Goal: Task Accomplishment & Management: Manage account settings

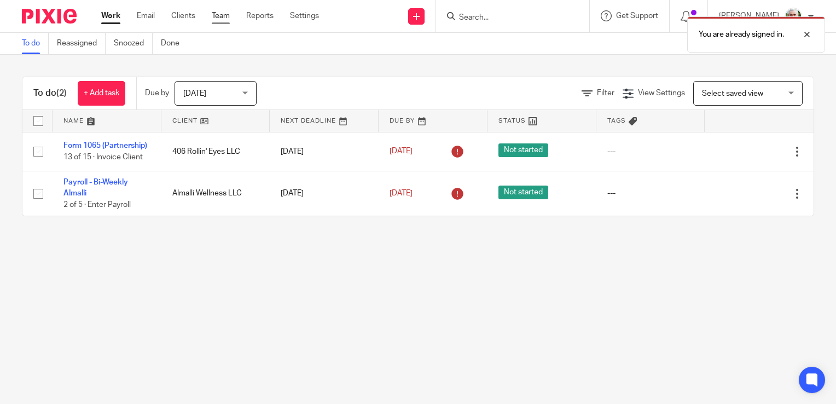
click at [218, 14] on link "Team" at bounding box center [221, 15] width 18 height 11
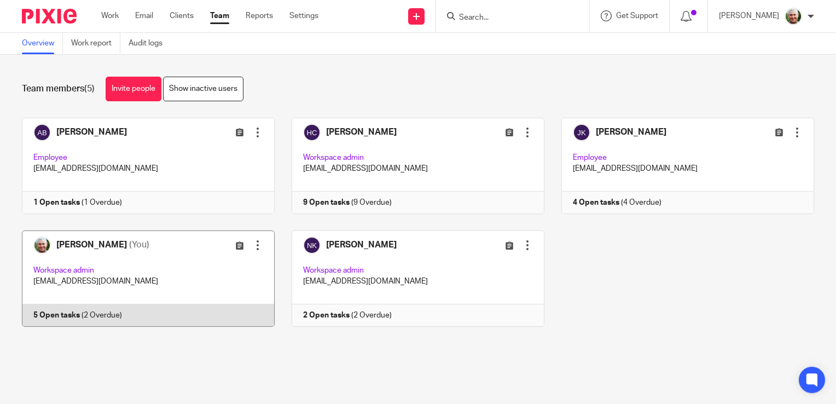
click at [187, 259] on link at bounding box center [140, 278] width 270 height 96
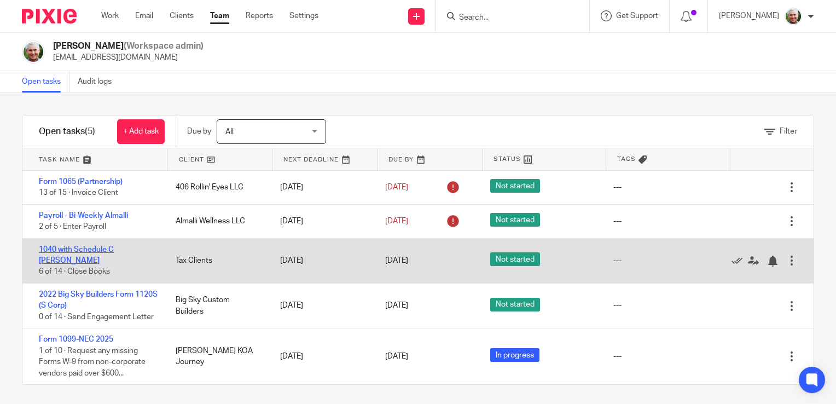
click at [100, 247] on link "1040 with Schedule C Cheslon Romero" at bounding box center [76, 255] width 75 height 19
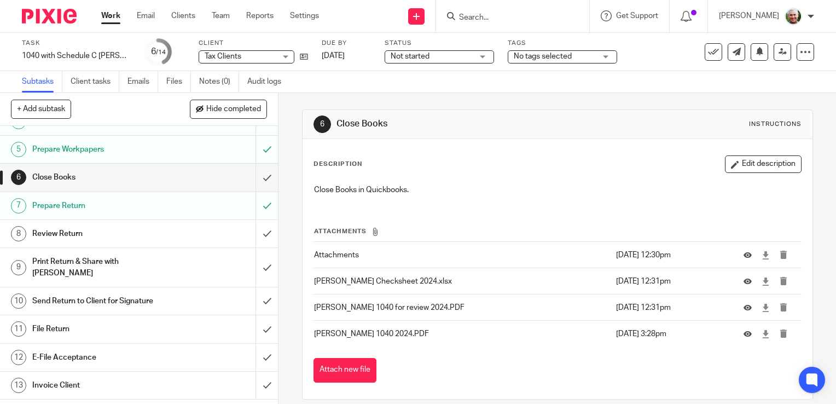
scroll to position [116, 0]
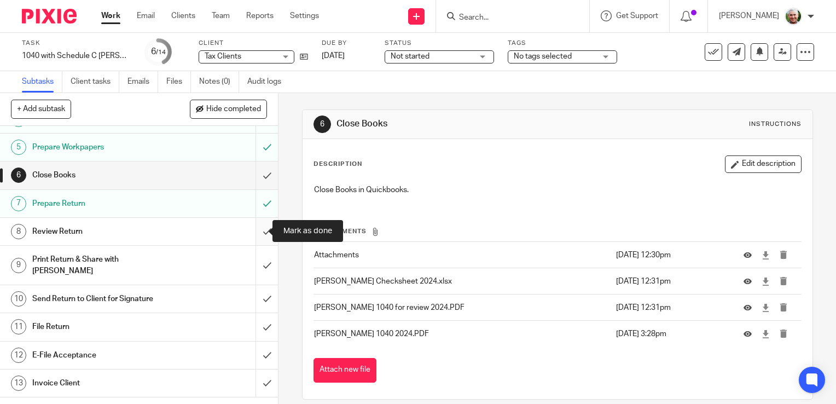
click at [255, 234] on input "submit" at bounding box center [139, 231] width 278 height 27
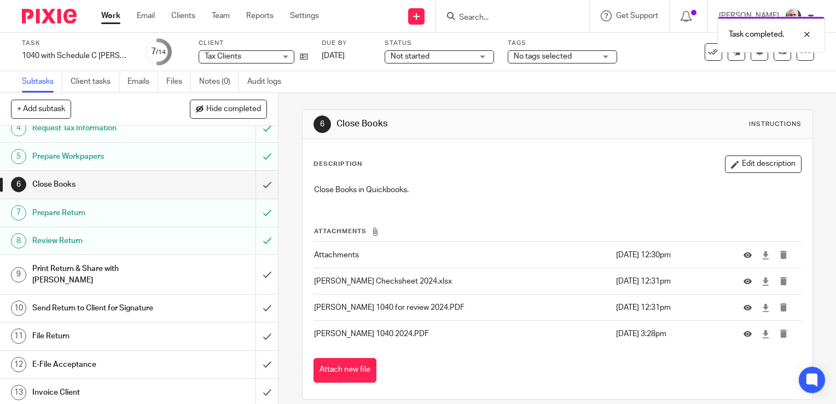
scroll to position [112, 0]
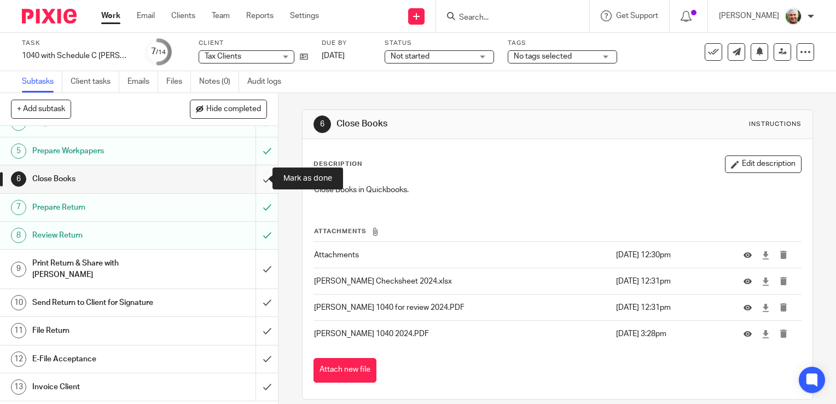
click at [257, 177] on input "submit" at bounding box center [139, 178] width 278 height 27
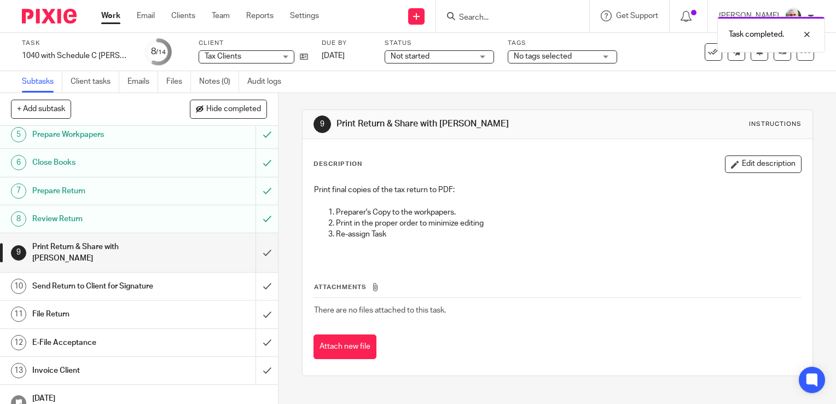
scroll to position [133, 0]
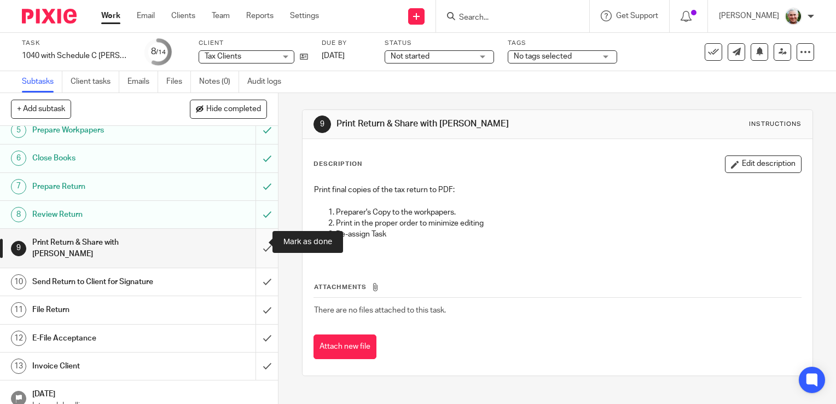
click at [256, 244] on input "submit" at bounding box center [139, 248] width 278 height 39
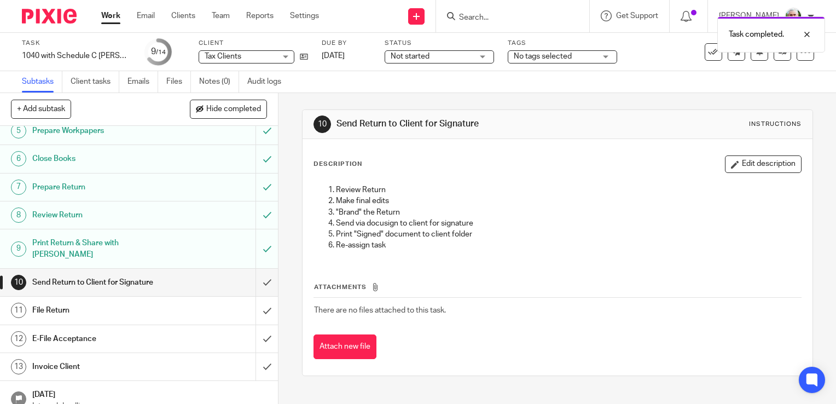
scroll to position [133, 0]
click at [254, 272] on input "submit" at bounding box center [139, 281] width 278 height 27
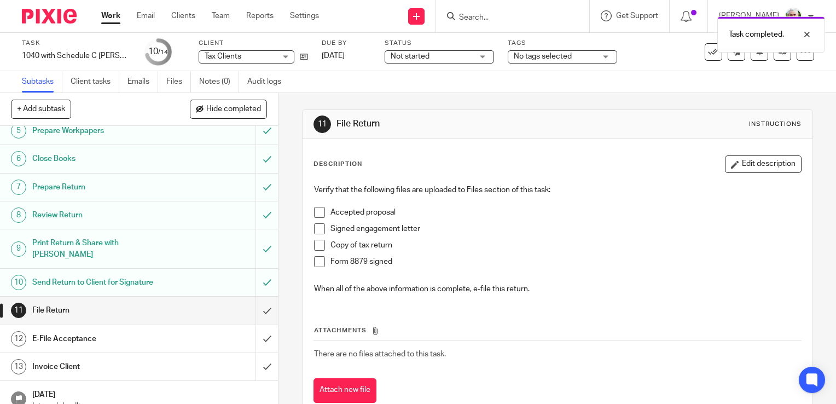
scroll to position [133, 0]
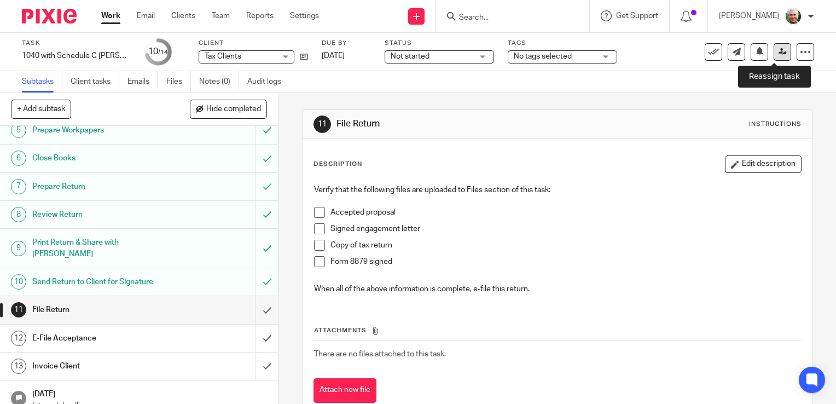
click at [779, 50] on icon at bounding box center [783, 52] width 8 height 8
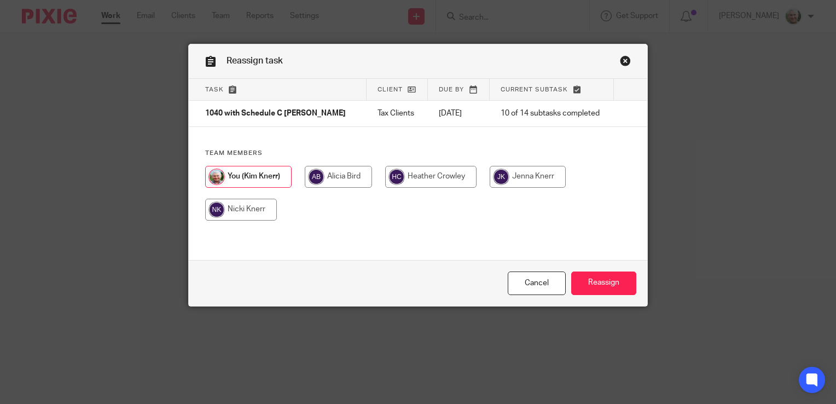
click at [450, 176] on input "radio" at bounding box center [430, 177] width 91 height 22
radio input "true"
click at [579, 282] on input "Reassign" at bounding box center [603, 283] width 65 height 24
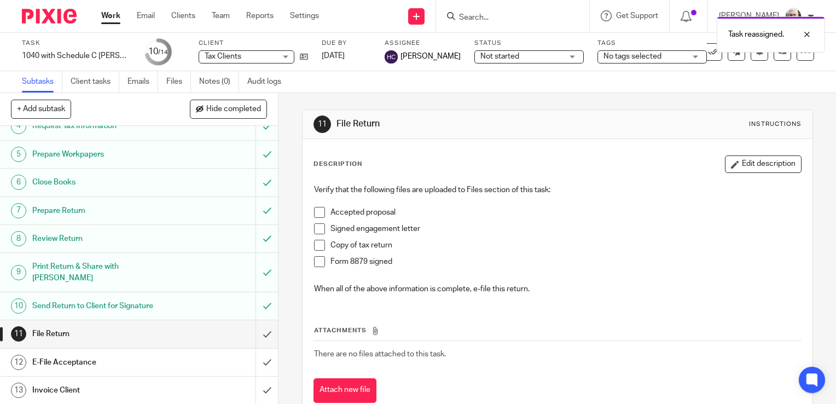
scroll to position [133, 0]
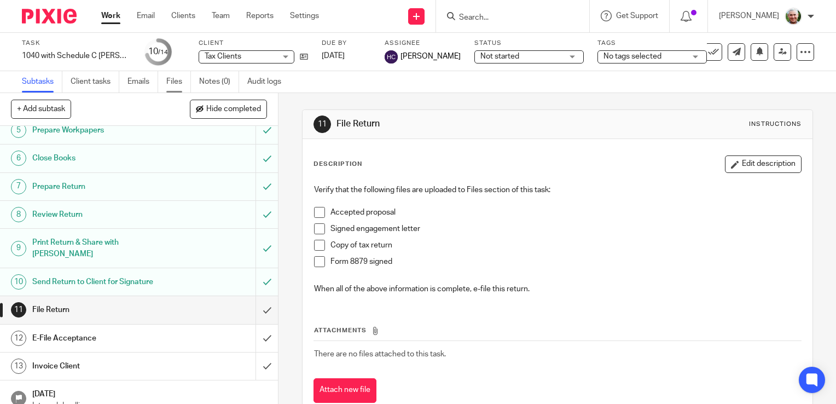
click at [178, 82] on link "Files" at bounding box center [178, 81] width 25 height 21
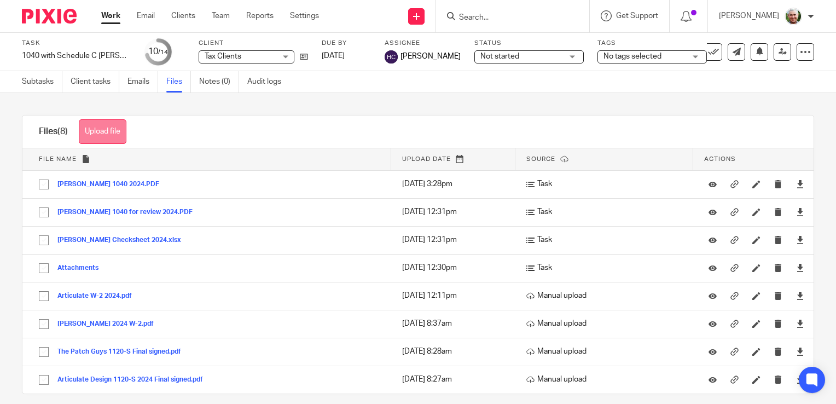
click at [120, 134] on button "Upload file" at bounding box center [103, 131] width 48 height 25
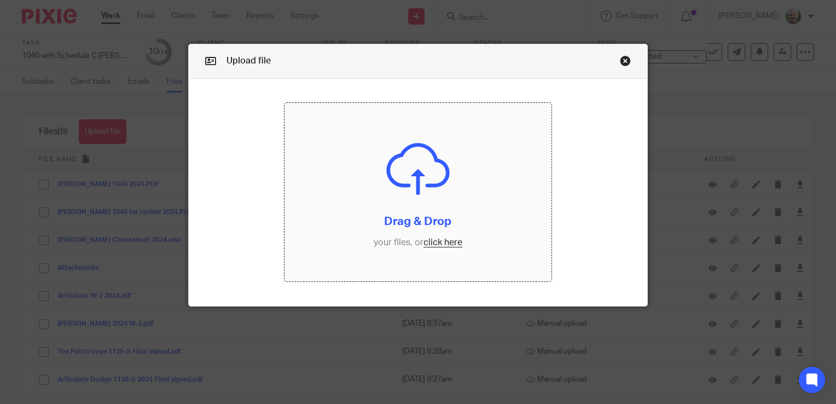
click at [431, 242] on input "file" at bounding box center [418, 192] width 267 height 178
